Goal: Transaction & Acquisition: Purchase product/service

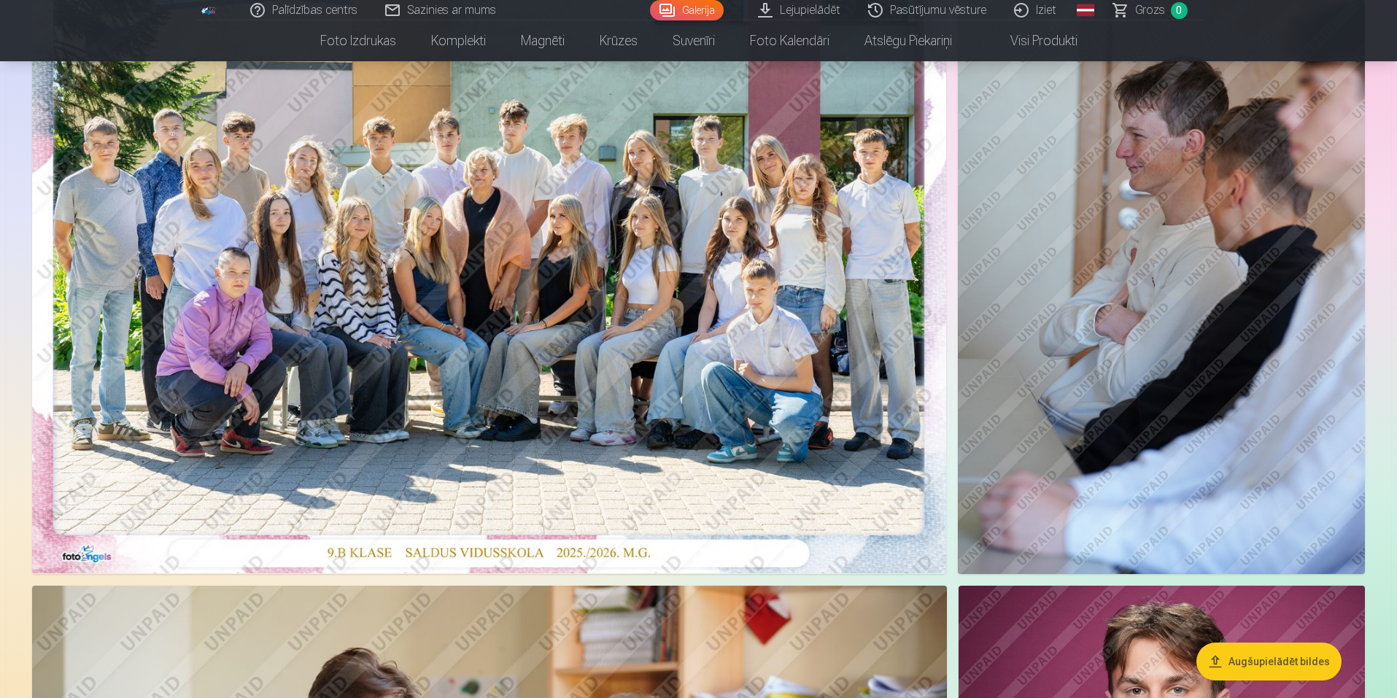
scroll to position [146, 0]
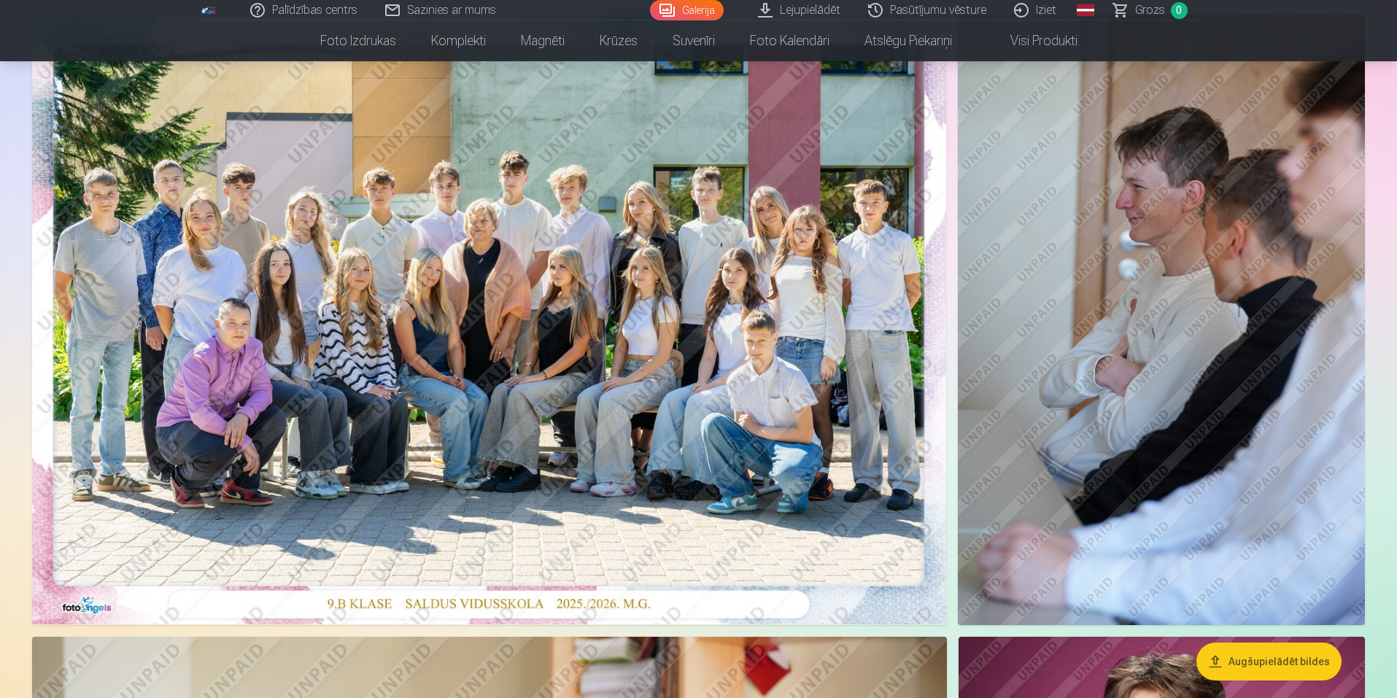
click at [649, 309] on img at bounding box center [489, 320] width 914 height 610
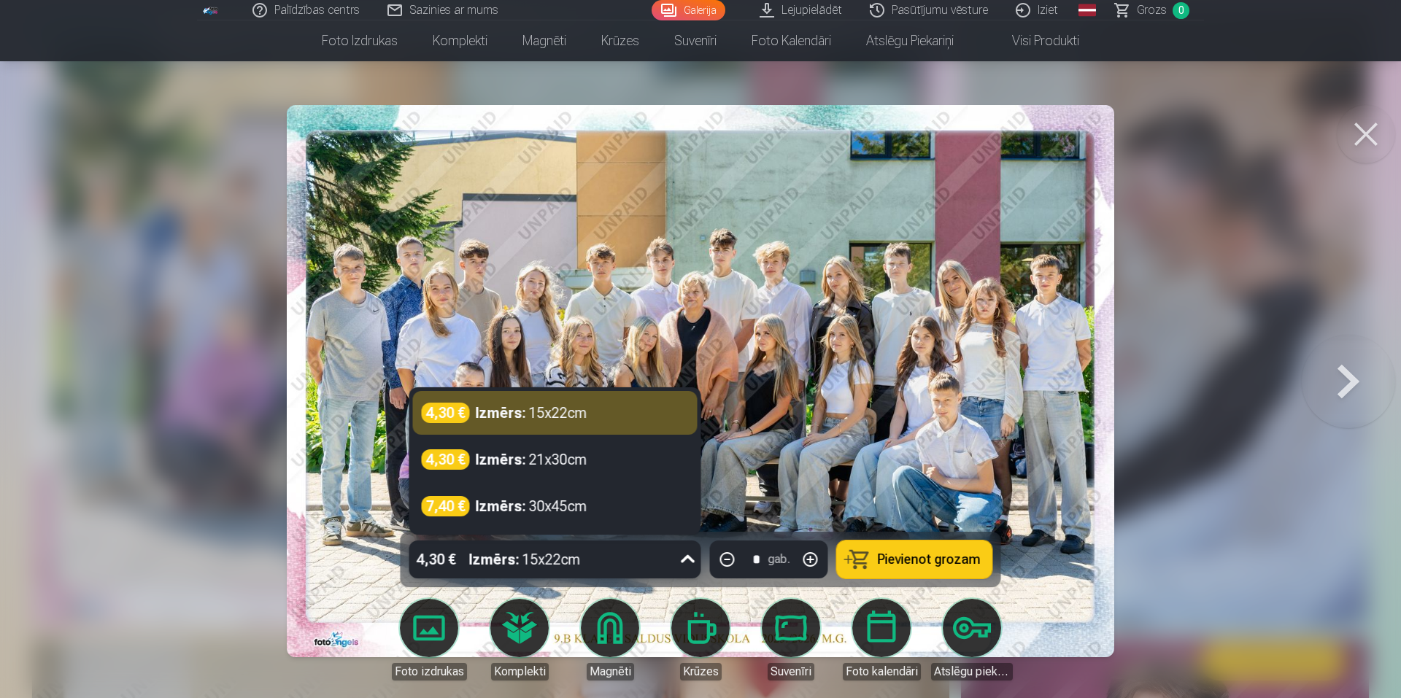
click at [670, 554] on div "4,30 € Izmērs : 15x22cm" at bounding box center [555, 560] width 292 height 38
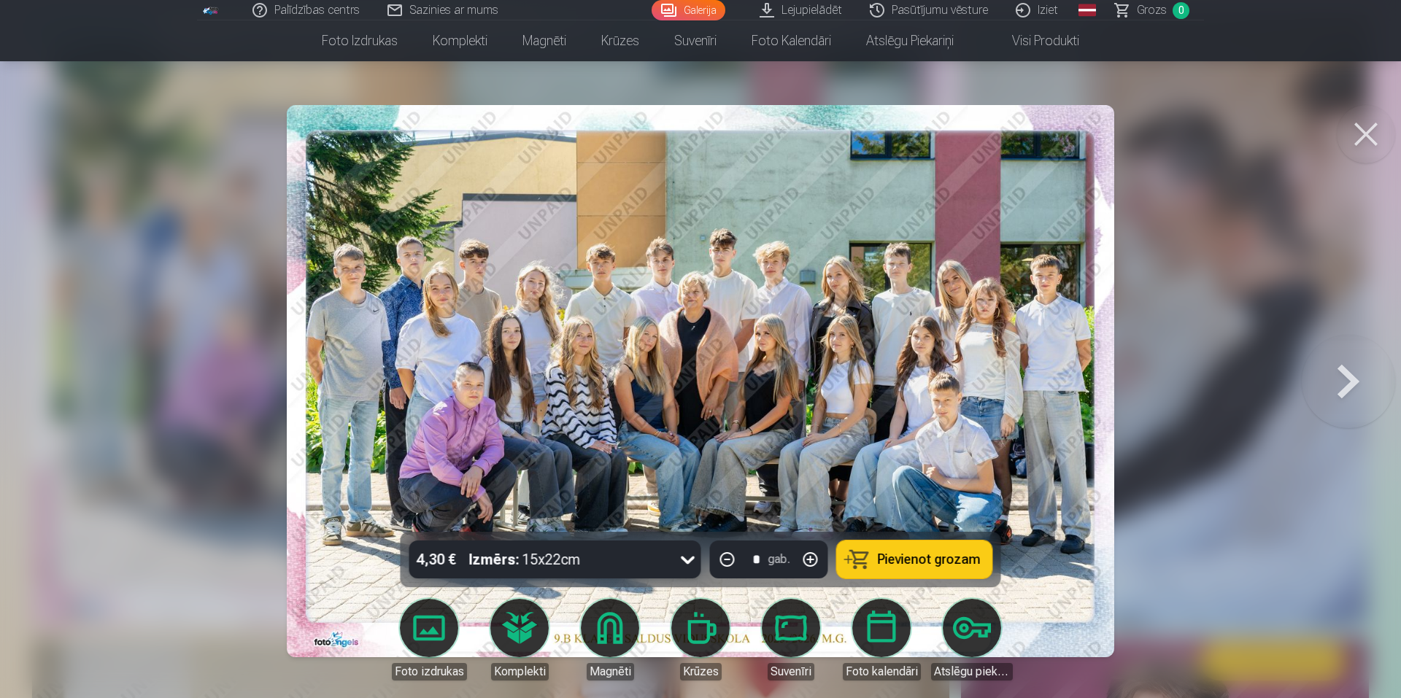
click at [671, 556] on div "4,30 € Izmērs : 15x22cm" at bounding box center [541, 560] width 264 height 38
click at [1102, 607] on img at bounding box center [701, 381] width 828 height 552
click at [1358, 143] on button at bounding box center [1365, 134] width 58 height 58
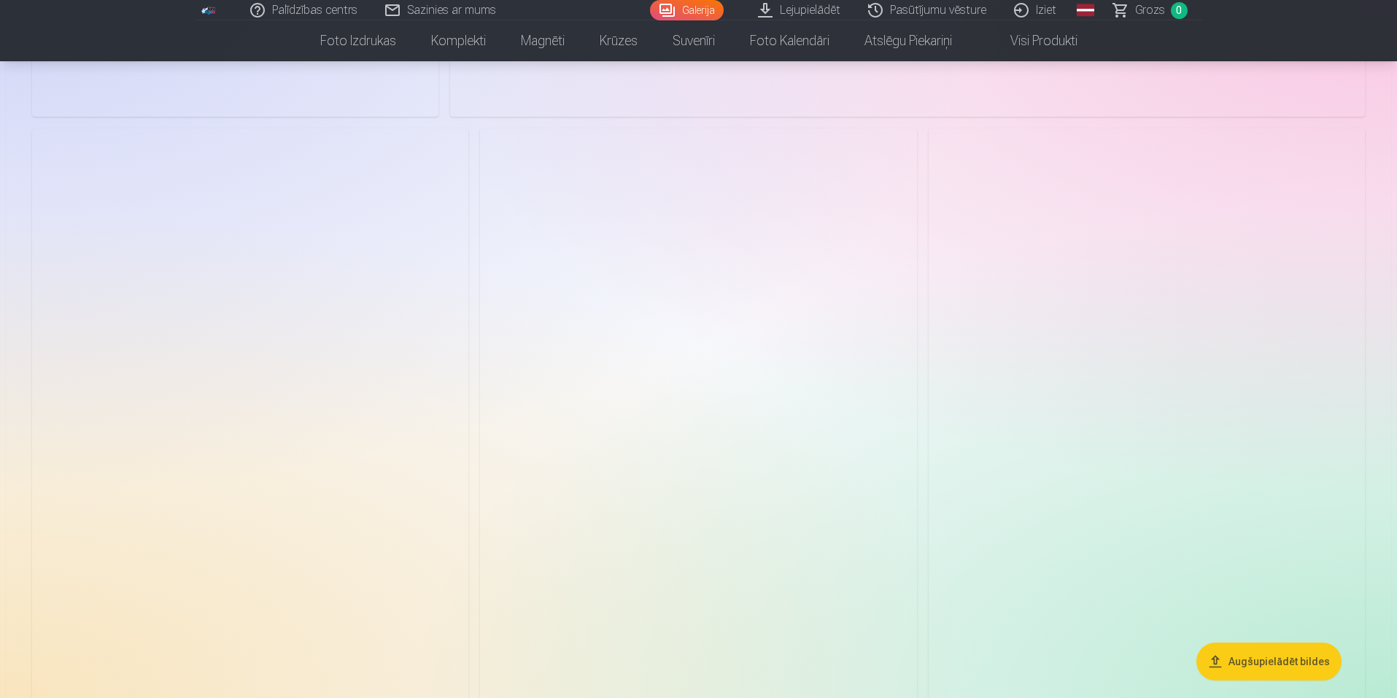
scroll to position [2407, 0]
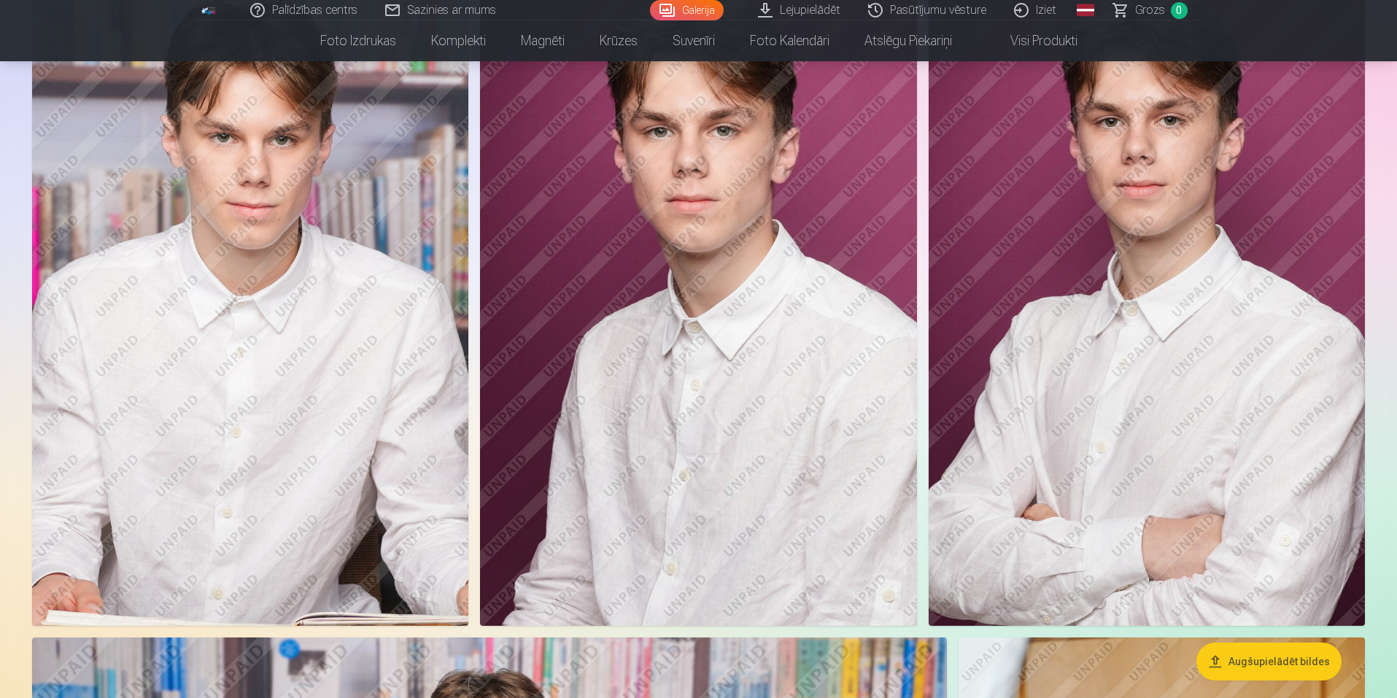
click at [1153, 465] on img at bounding box center [1147, 298] width 436 height 655
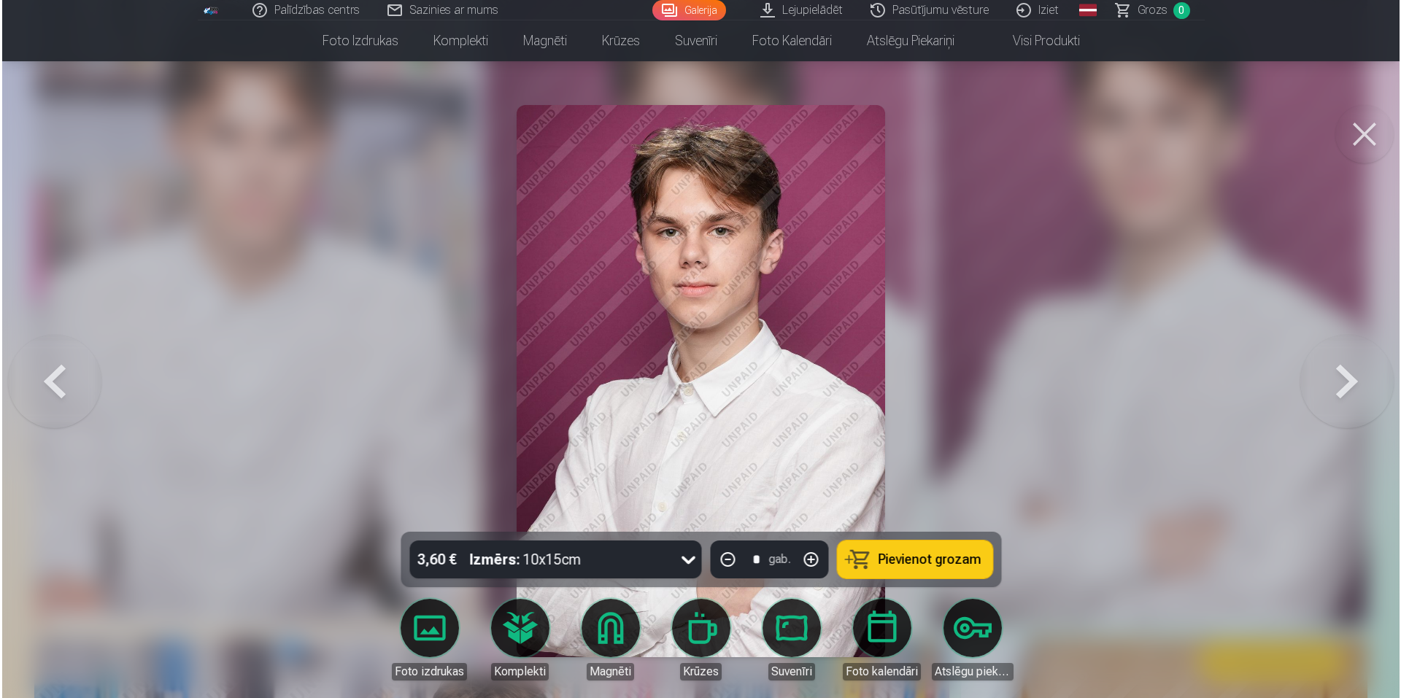
scroll to position [2560, 0]
click at [550, 568] on div "Izmērs : 10x15cm" at bounding box center [525, 560] width 112 height 38
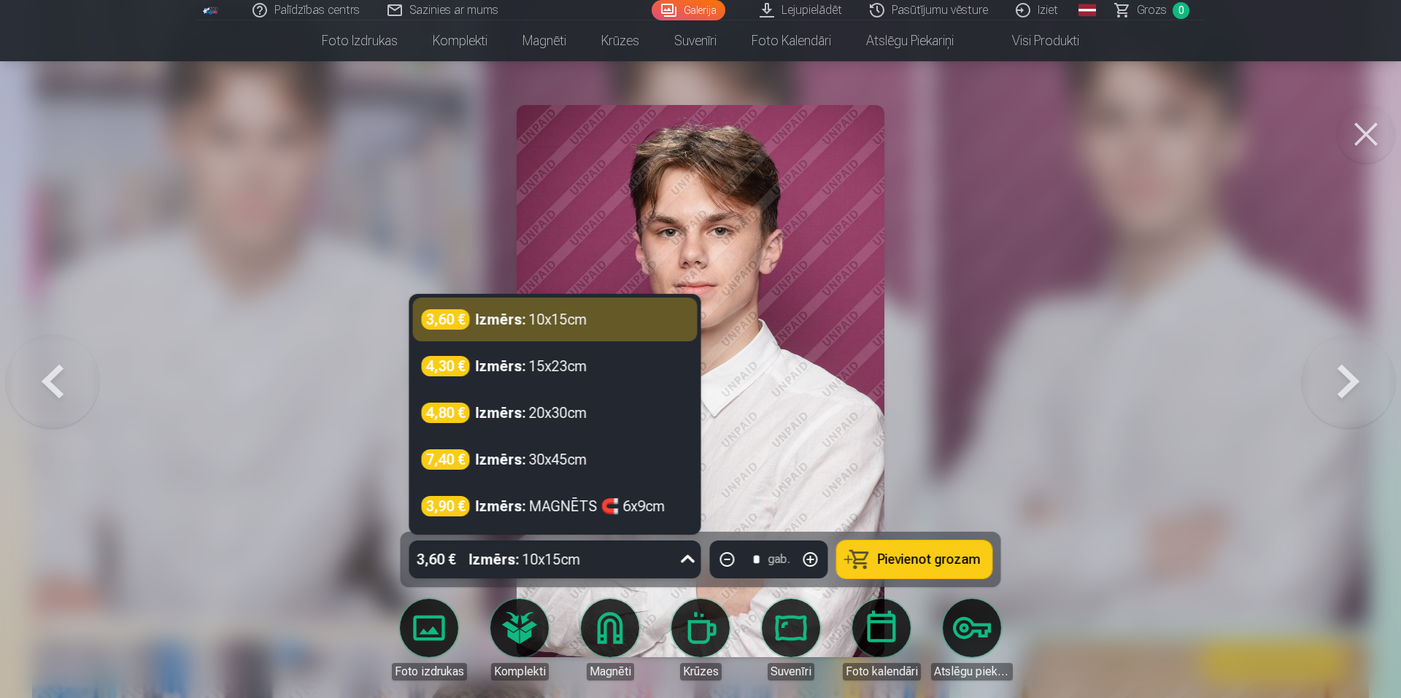
click at [550, 568] on div "Izmērs : 10x15cm" at bounding box center [525, 560] width 112 height 38
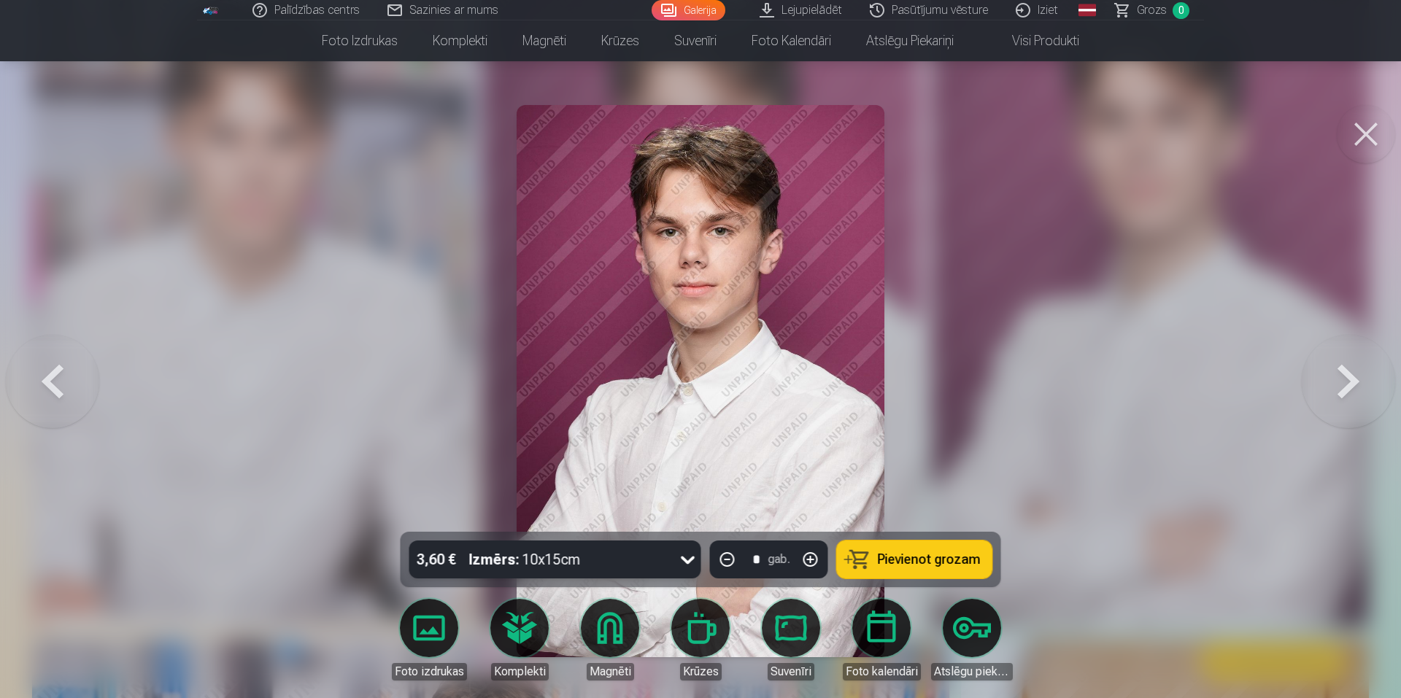
click at [422, 632] on link "Foto izdrukas" at bounding box center [429, 640] width 82 height 82
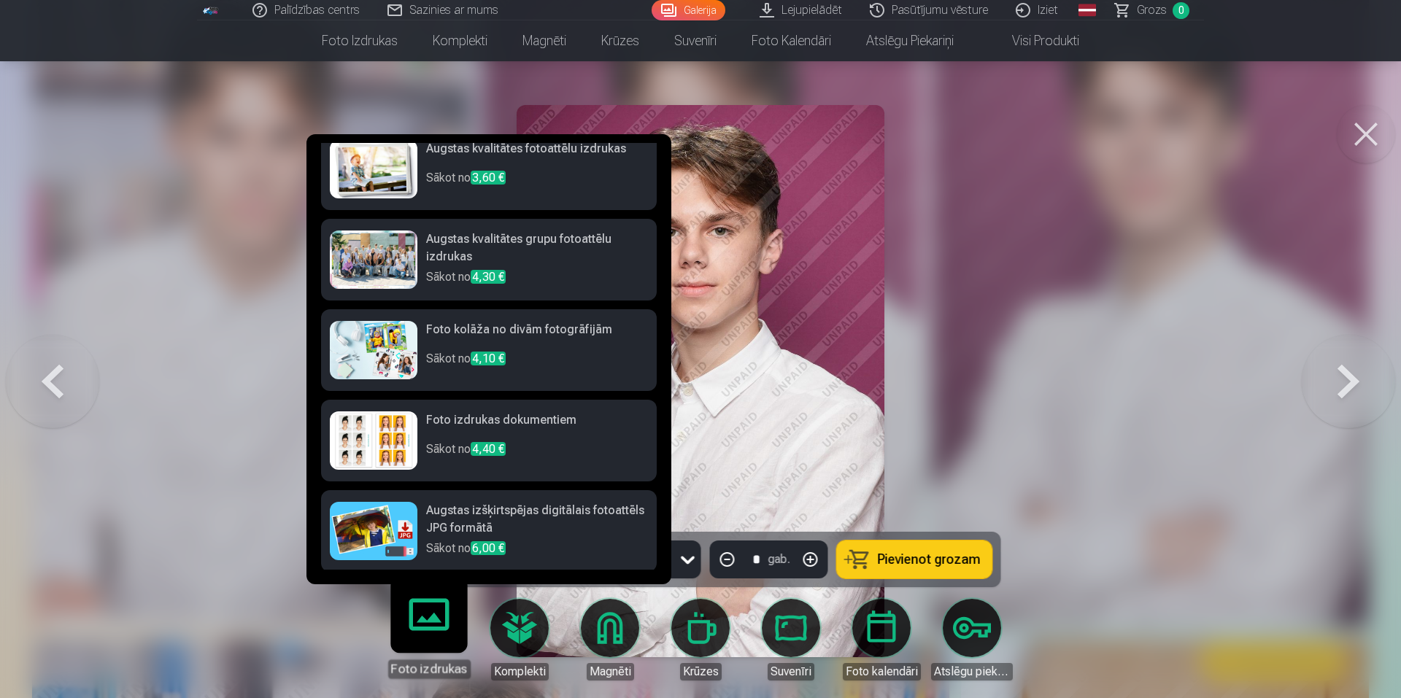
scroll to position [23, 0]
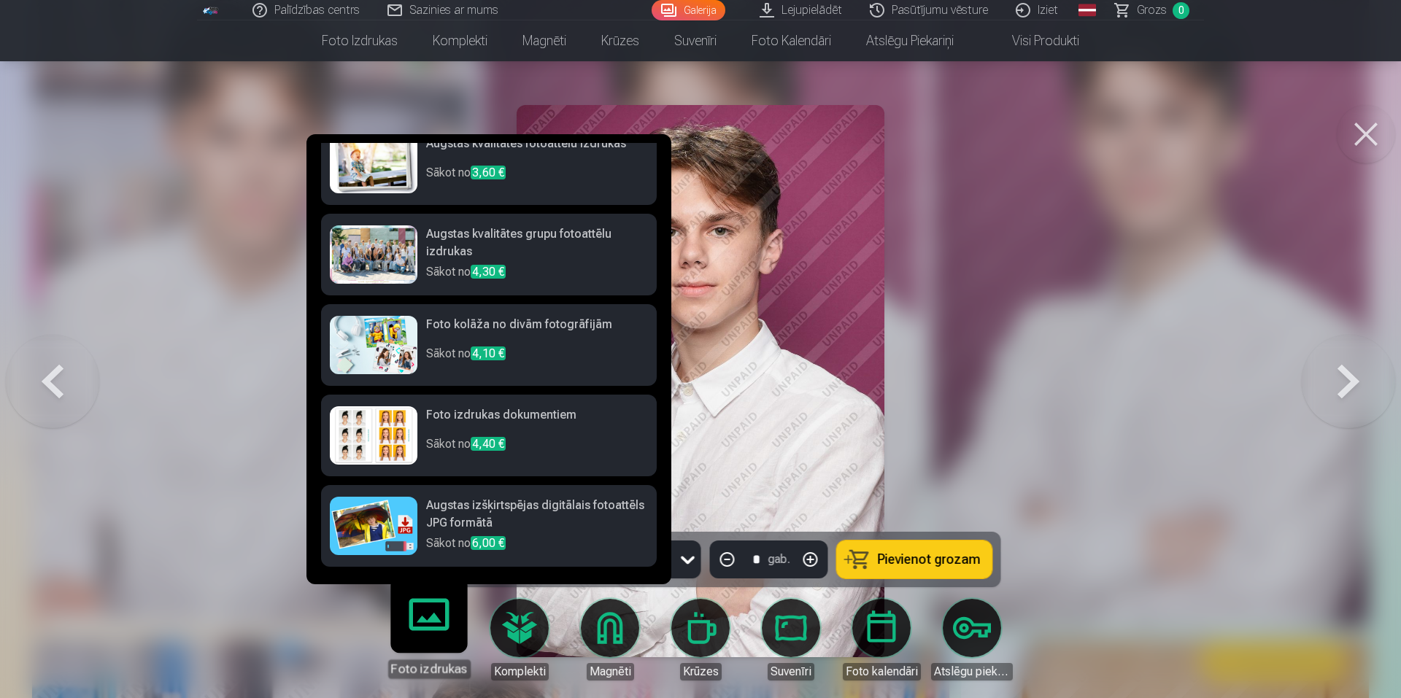
click at [1262, 435] on div at bounding box center [700, 349] width 1401 height 698
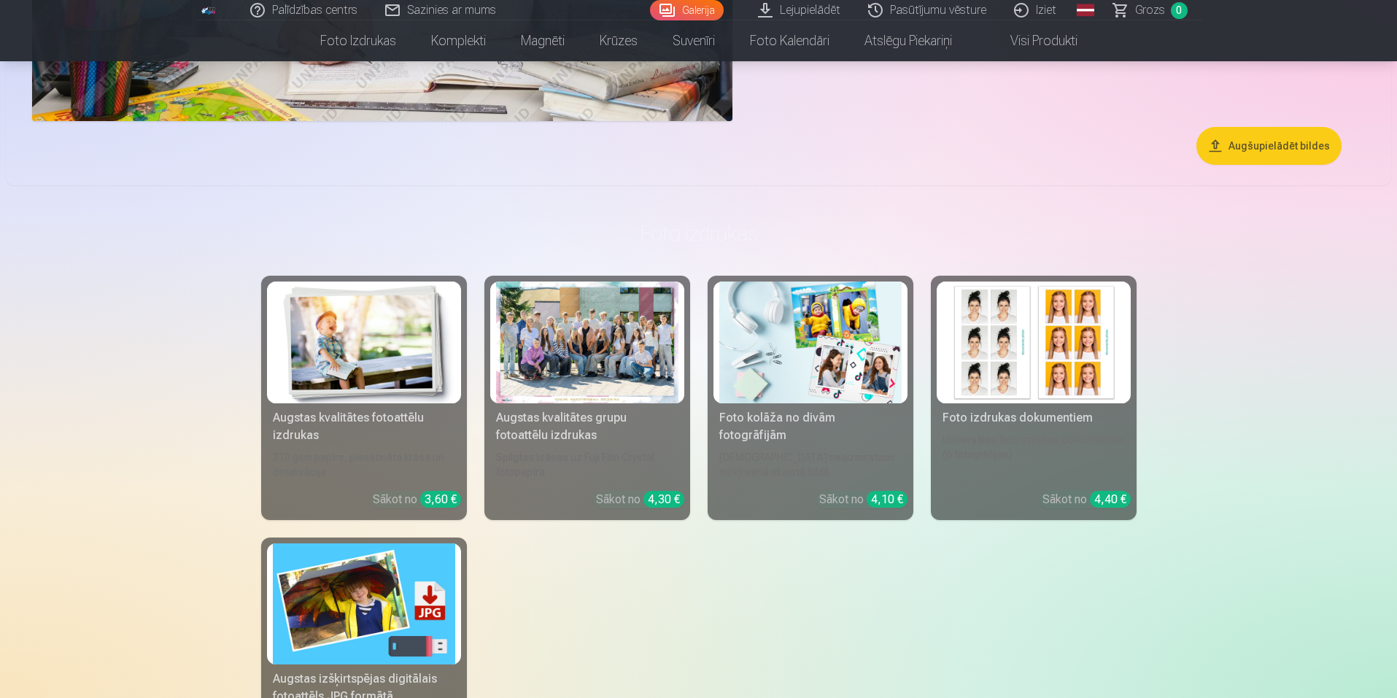
scroll to position [4377, 0]
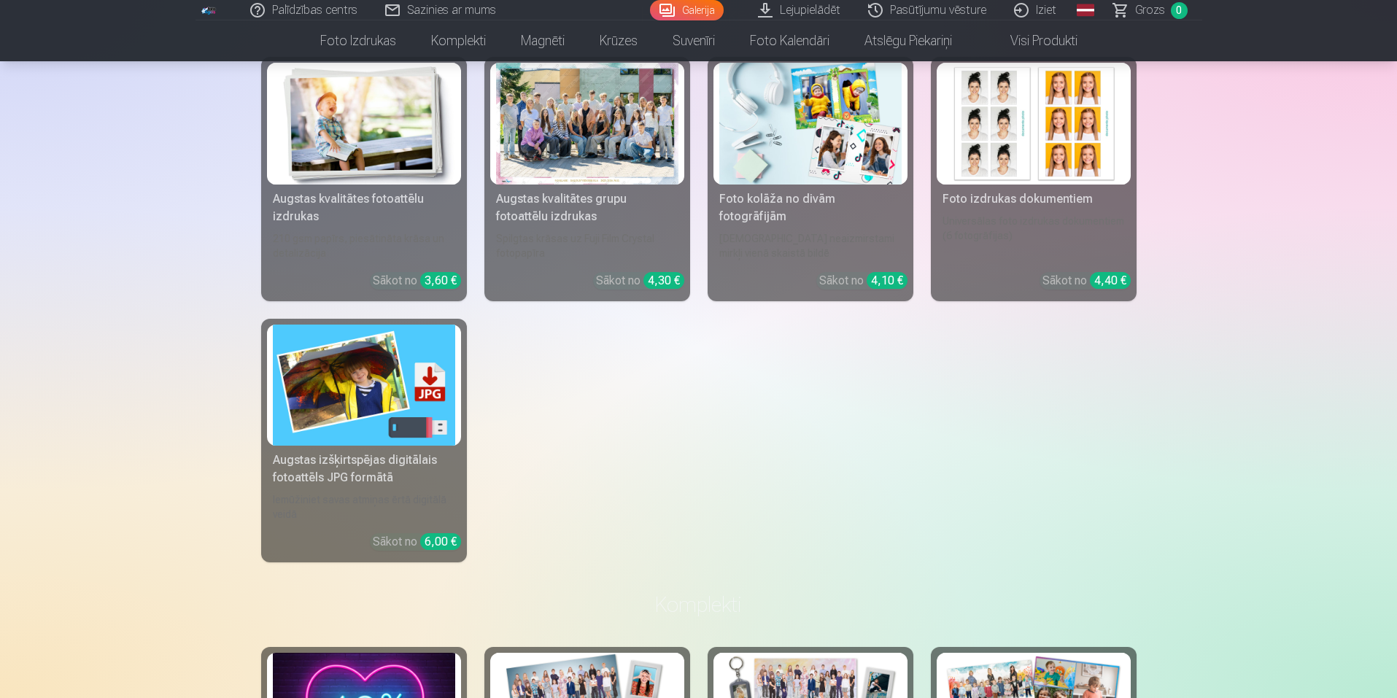
click at [331, 418] on img at bounding box center [364, 386] width 182 height 122
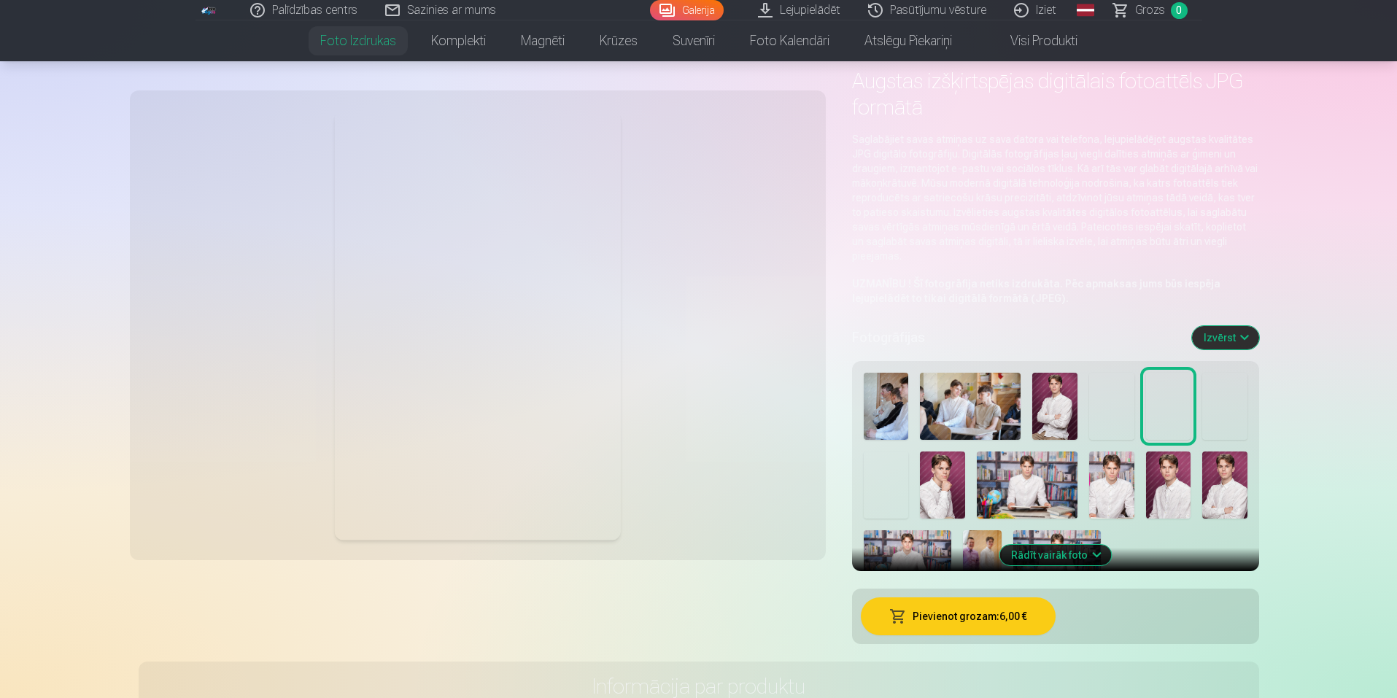
scroll to position [73, 0]
